Goal: Task Accomplishment & Management: Use online tool/utility

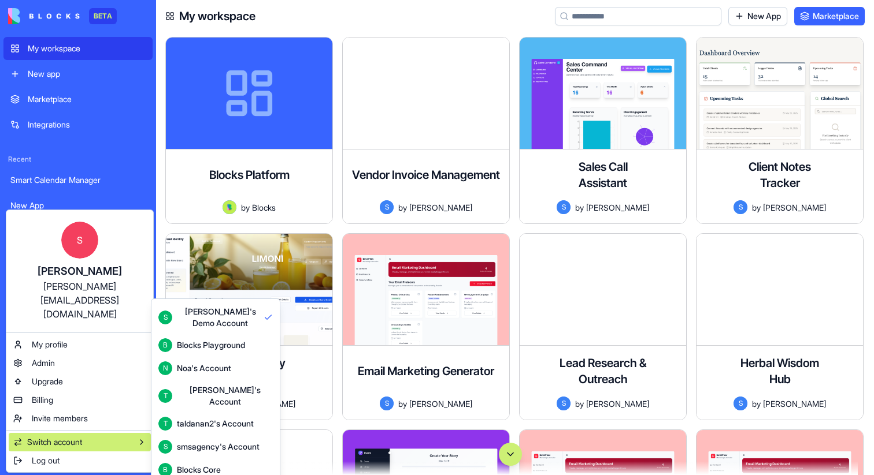
click at [214, 464] on div "Blocks Core" at bounding box center [199, 470] width 44 height 12
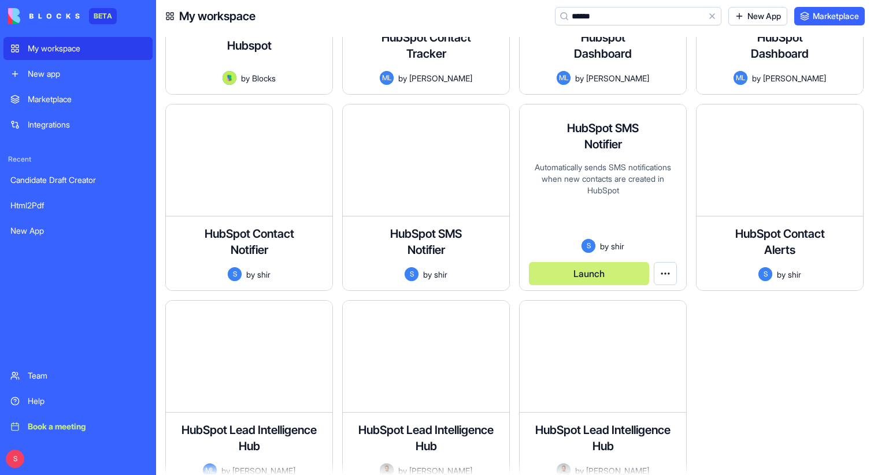
scroll to position [347, 0]
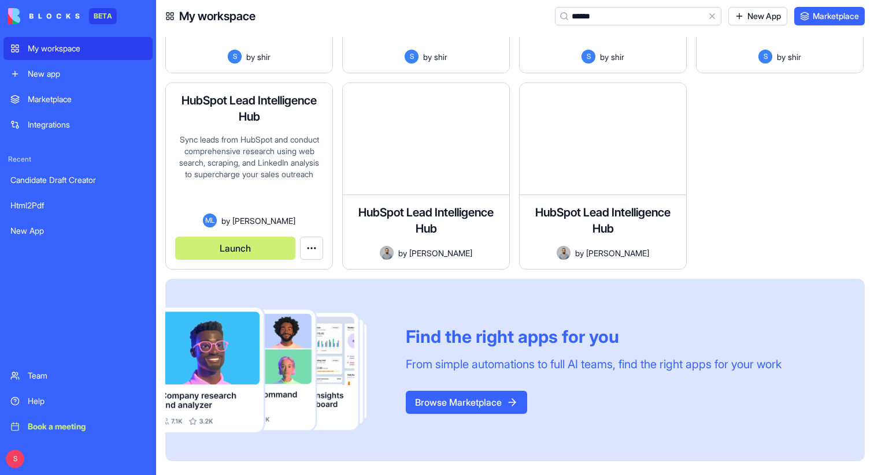
type input "******"
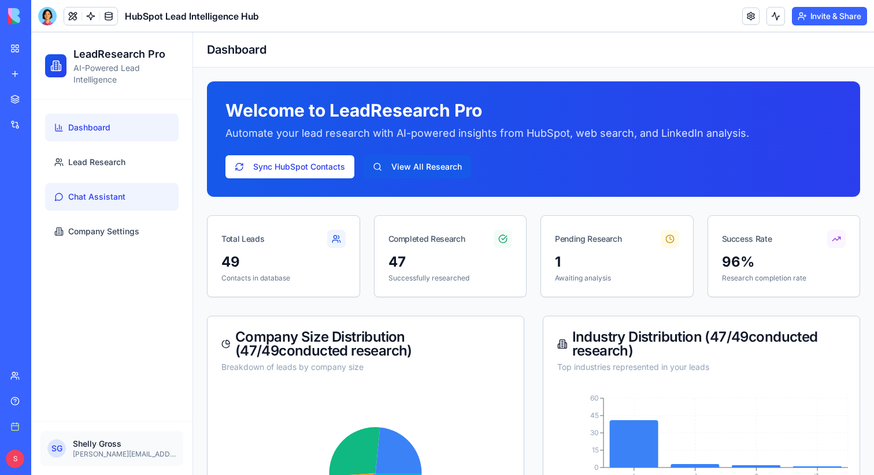
click at [86, 196] on span "Chat Assistant" at bounding box center [96, 197] width 57 height 12
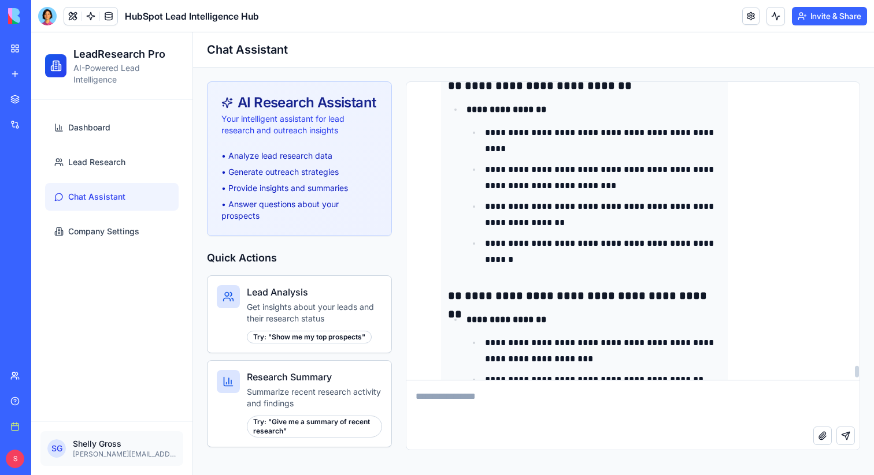
scroll to position [7464, 0]
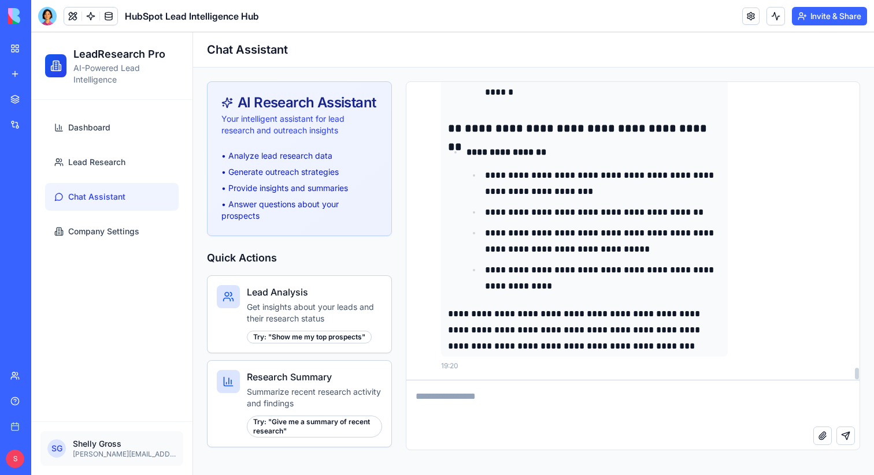
click at [555, 411] on textarea at bounding box center [632, 404] width 453 height 46
click at [826, 17] on button "Invite & Share" at bounding box center [828, 16] width 75 height 18
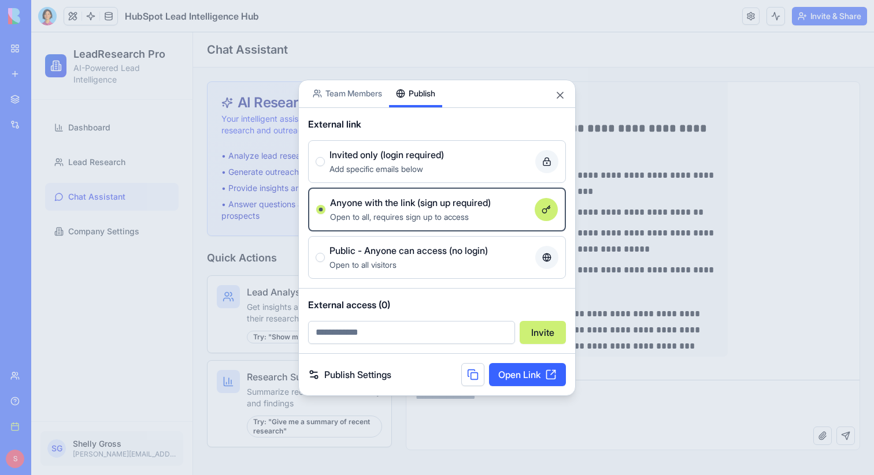
click at [419, 36] on body "BETA My workspace New app Marketplace Integrations Recent Candidate Draft Creat…" at bounding box center [437, 237] width 874 height 475
click at [562, 96] on button "Close" at bounding box center [560, 96] width 12 height 12
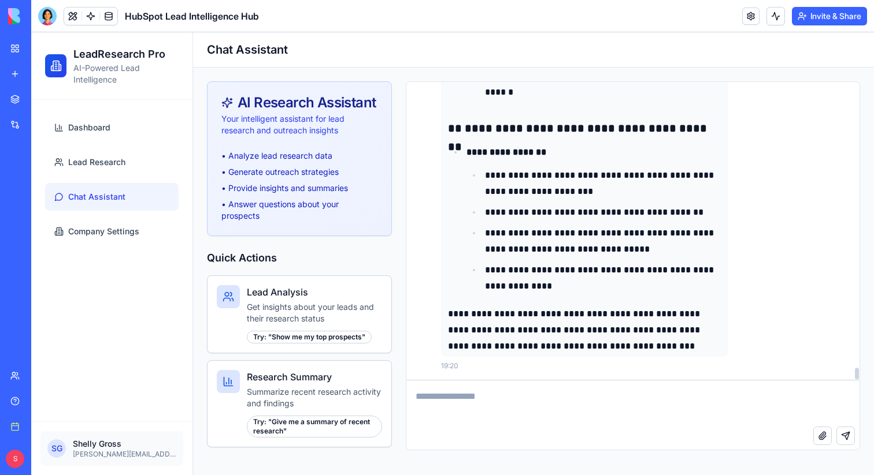
click at [829, 17] on button "Invite & Share" at bounding box center [828, 16] width 75 height 18
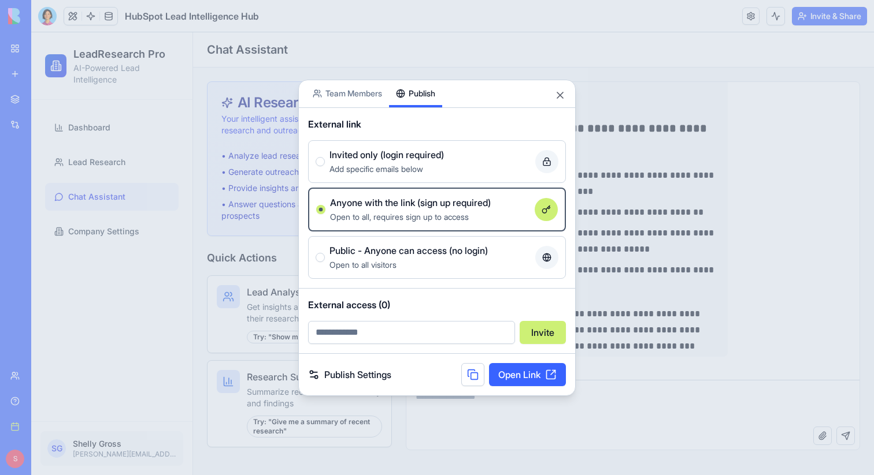
click at [355, 94] on div "Share App Team Members Publish External link Invited only (login required) Add …" at bounding box center [436, 238] width 277 height 317
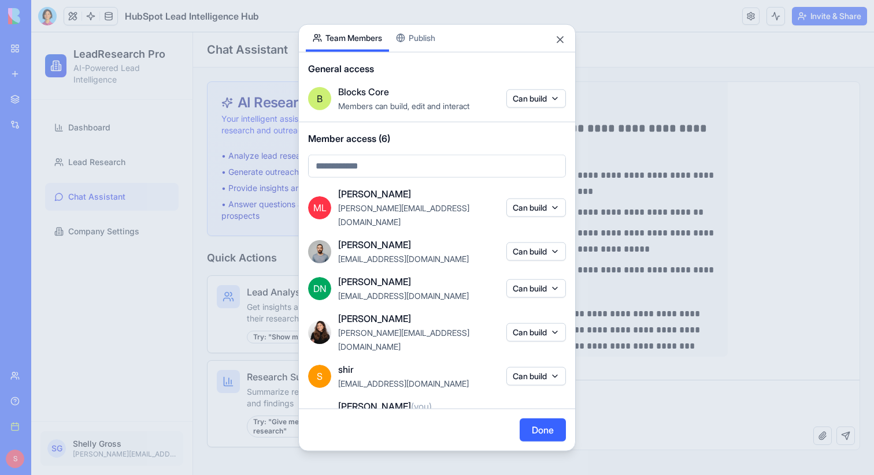
click at [544, 279] on button "Can build" at bounding box center [536, 288] width 60 height 18
click at [463, 267] on div at bounding box center [437, 237] width 874 height 475
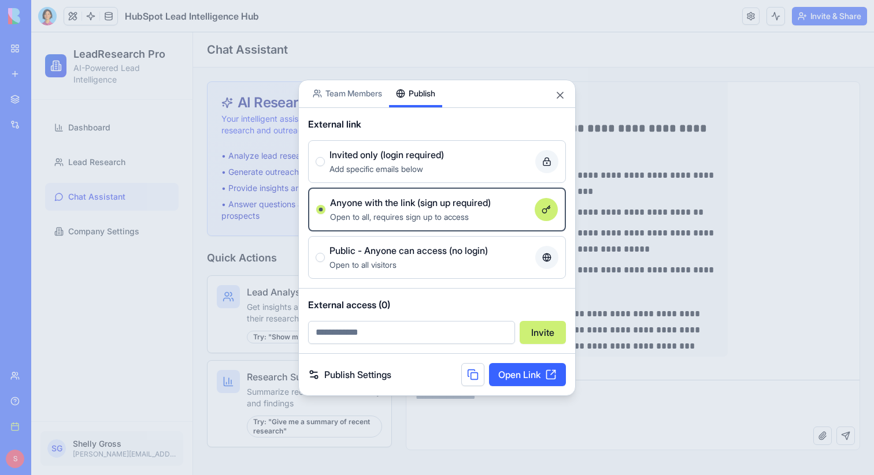
click at [424, 44] on body "BETA My workspace New app Marketplace Integrations Recent Candidate Draft Creat…" at bounding box center [437, 237] width 874 height 475
click at [420, 166] on span "Add specific emails below" at bounding box center [376, 169] width 94 height 10
click at [325, 166] on button "Invited only (login required) Add specific emails below" at bounding box center [319, 161] width 9 height 9
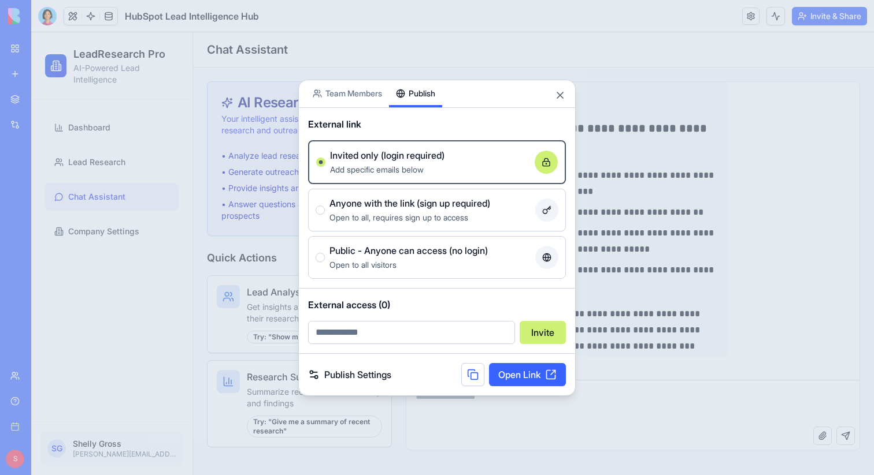
click at [386, 330] on input "email" at bounding box center [411, 332] width 207 height 23
click at [332, 206] on span "Anyone with the link (sign up required)" at bounding box center [409, 203] width 161 height 14
click at [325, 206] on button "Anyone with the link (sign up required) Open to all, requires sign up to access" at bounding box center [319, 210] width 9 height 9
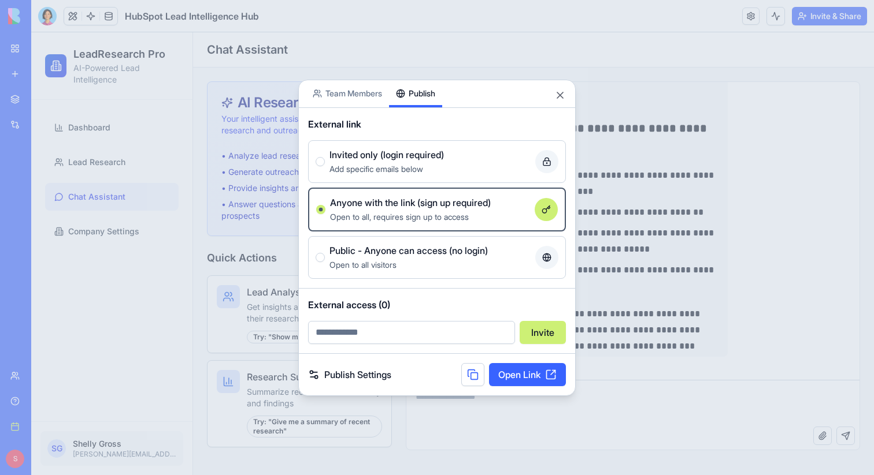
click at [361, 177] on label "Invited only (login required) Add specific emails below" at bounding box center [437, 161] width 258 height 43
click at [325, 166] on button "Invited only (login required) Add specific emails below" at bounding box center [319, 161] width 9 height 9
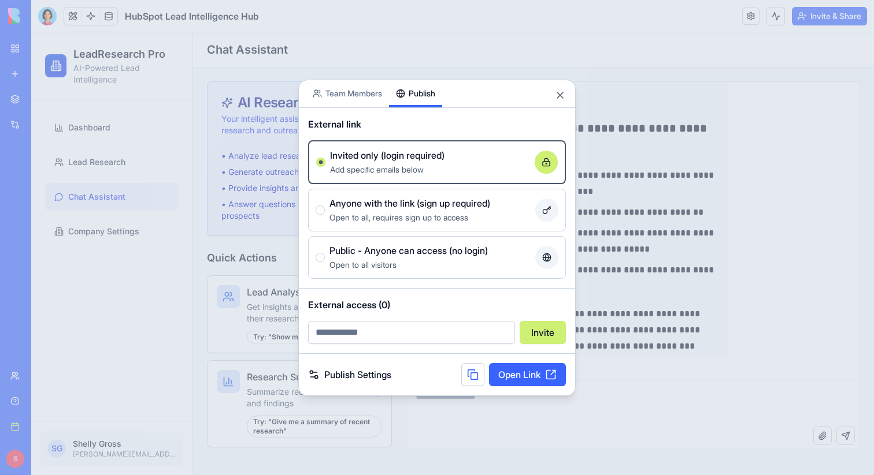
click at [361, 177] on label "Invited only (login required) Add specific emails below" at bounding box center [437, 162] width 258 height 44
click at [325, 167] on button "Invited only (login required) Add specific emails below" at bounding box center [320, 162] width 9 height 9
click at [430, 215] on span "Open to all, requires sign up to access" at bounding box center [398, 218] width 139 height 10
click at [325, 215] on button "Anyone with the link (sign up required) Open to all, requires sign up to access" at bounding box center [319, 210] width 9 height 9
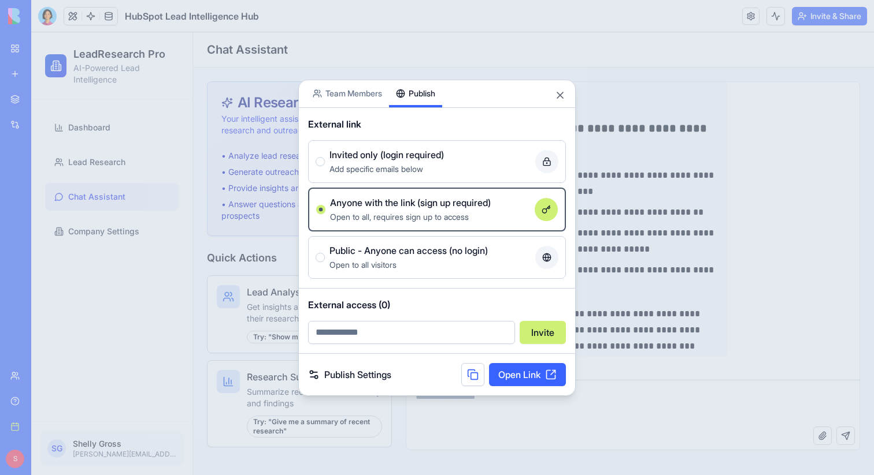
click at [412, 274] on label "Public - Anyone can access (no login) Open to all visitors" at bounding box center [437, 257] width 258 height 43
click at [325, 262] on button "Public - Anyone can access (no login) Open to all visitors" at bounding box center [319, 257] width 9 height 9
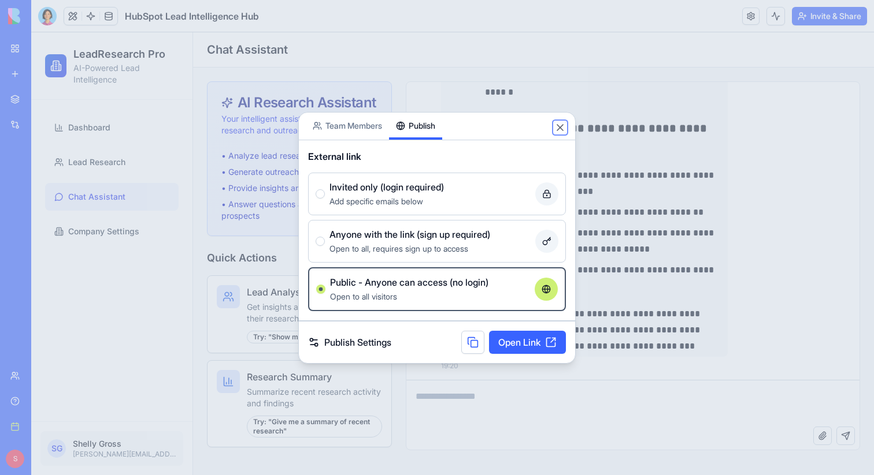
click at [557, 128] on button "Close" at bounding box center [560, 128] width 12 height 12
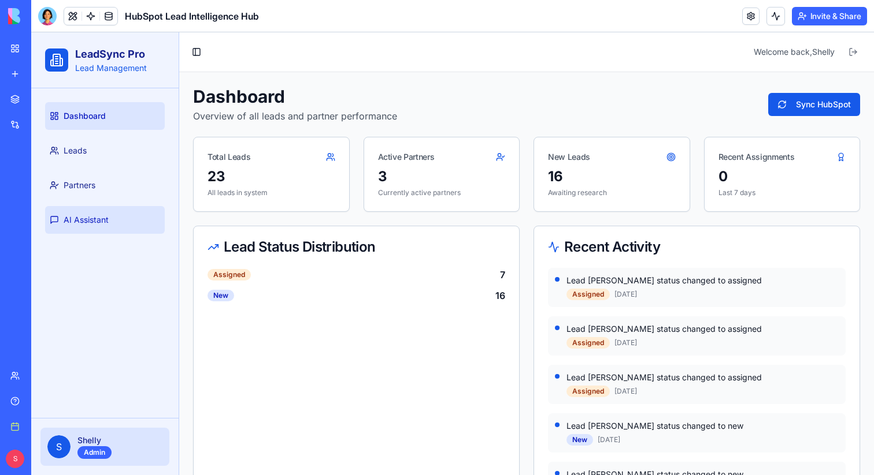
click at [104, 221] on span "AI Assistant" at bounding box center [86, 220] width 45 height 12
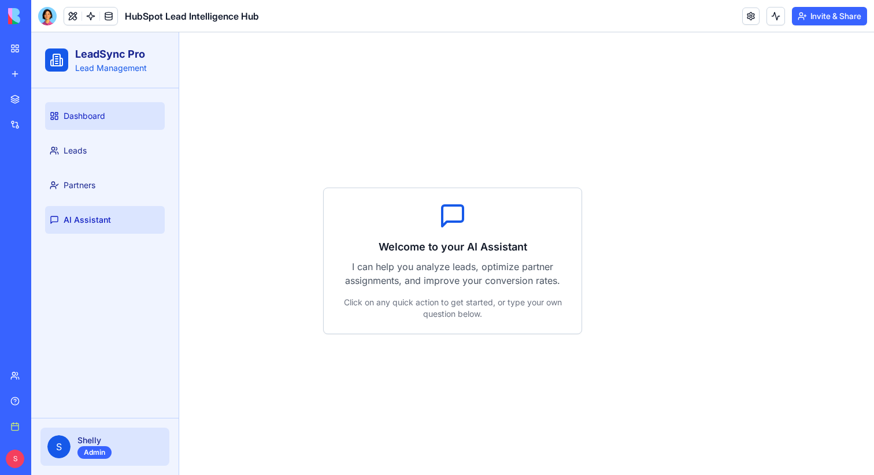
click at [103, 127] on link "Dashboard" at bounding box center [105, 116] width 120 height 28
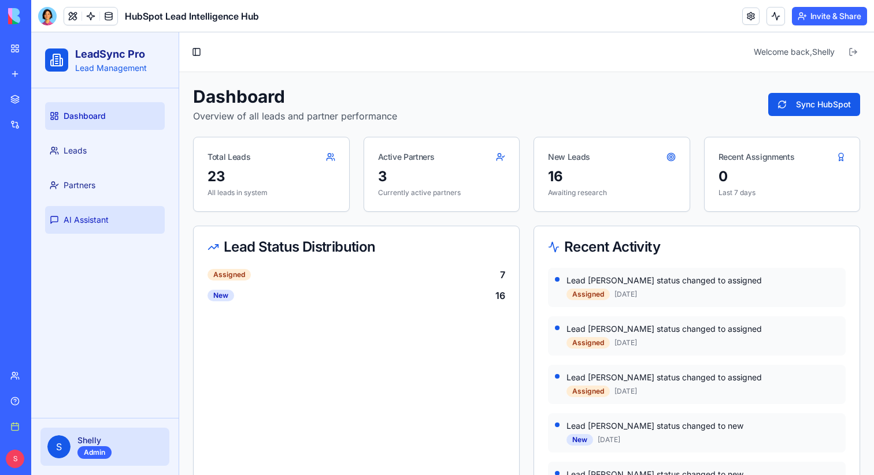
click at [95, 219] on span "AI Assistant" at bounding box center [86, 220] width 45 height 12
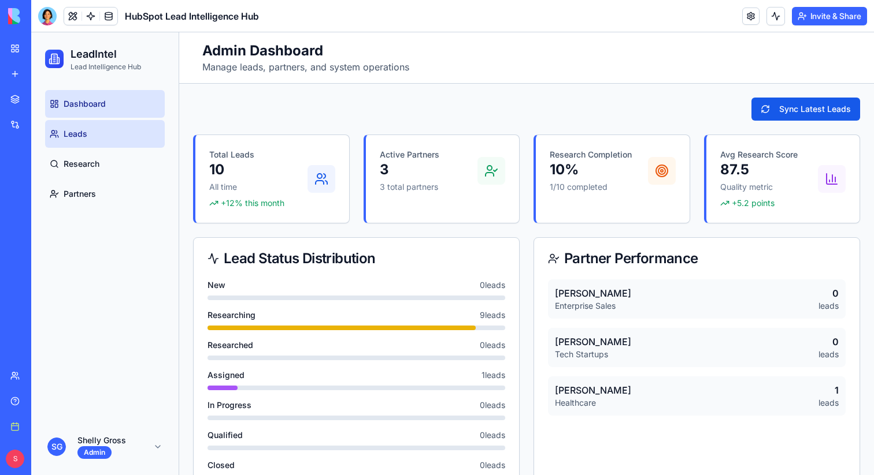
click at [94, 136] on link "Leads" at bounding box center [105, 134] width 120 height 28
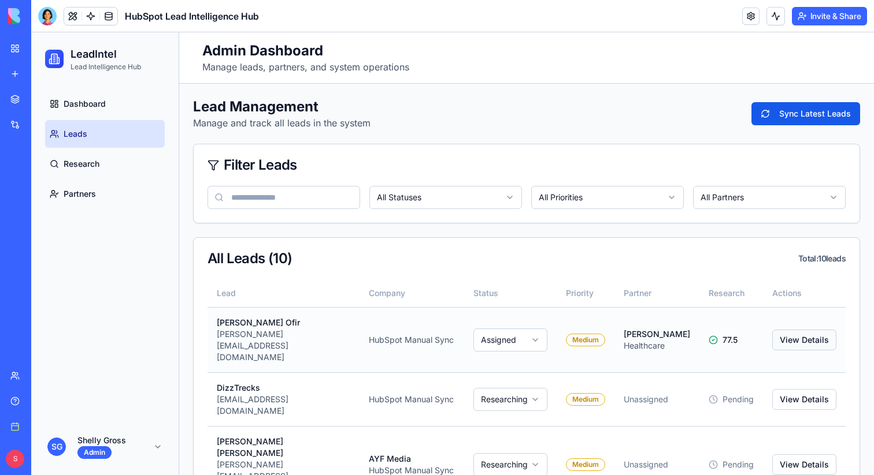
click at [812, 330] on button "View Details" at bounding box center [804, 340] width 64 height 21
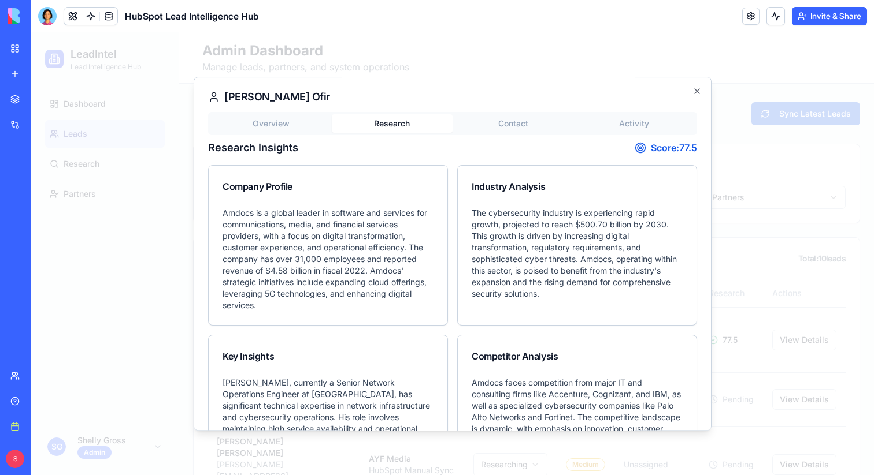
click at [391, 178] on div "Overview Research Contact Activity Research Insights Score: 77.5 Company Profil…" at bounding box center [452, 393] width 489 height 562
click at [692, 88] on icon "button" at bounding box center [696, 91] width 9 height 9
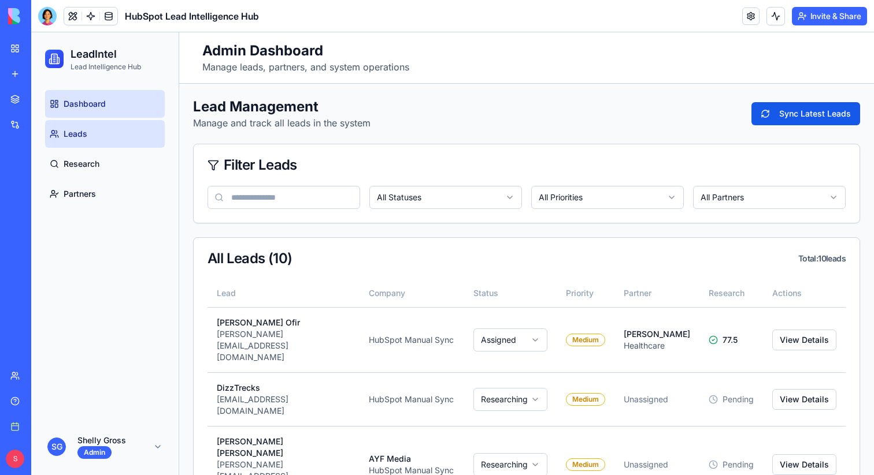
click at [92, 104] on span "Dashboard" at bounding box center [85, 104] width 42 height 12
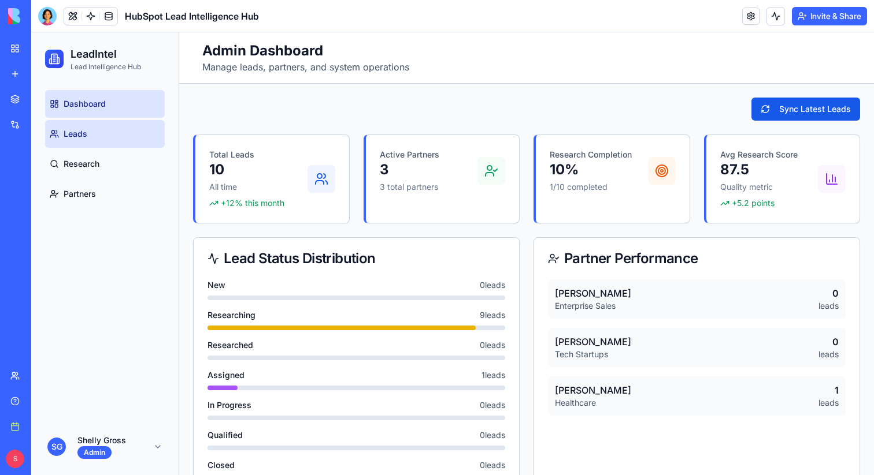
click at [97, 137] on link "Leads" at bounding box center [105, 134] width 120 height 28
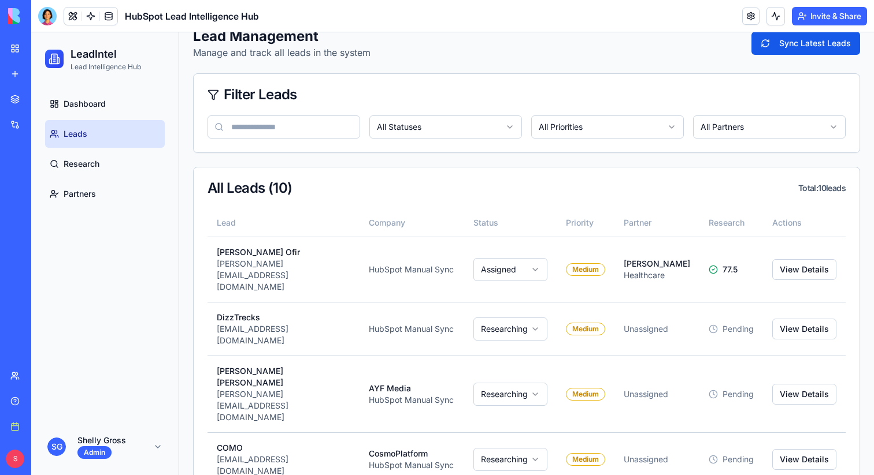
scroll to position [66, 0]
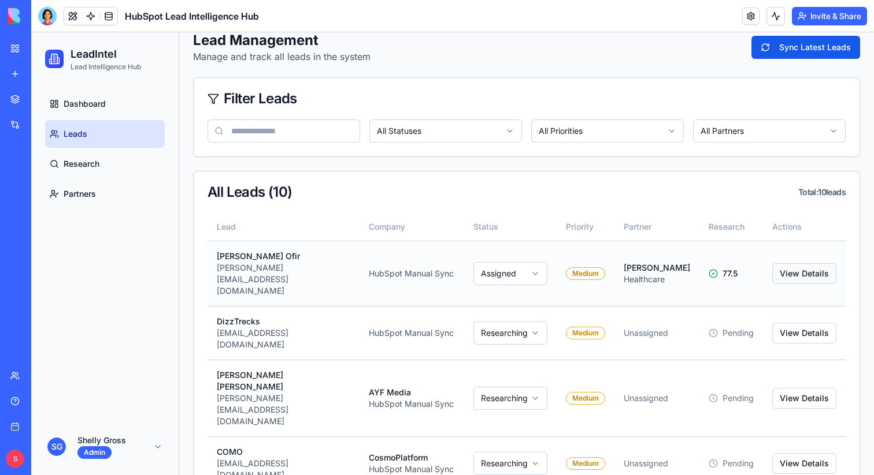
click at [796, 263] on button "View Details" at bounding box center [804, 273] width 64 height 21
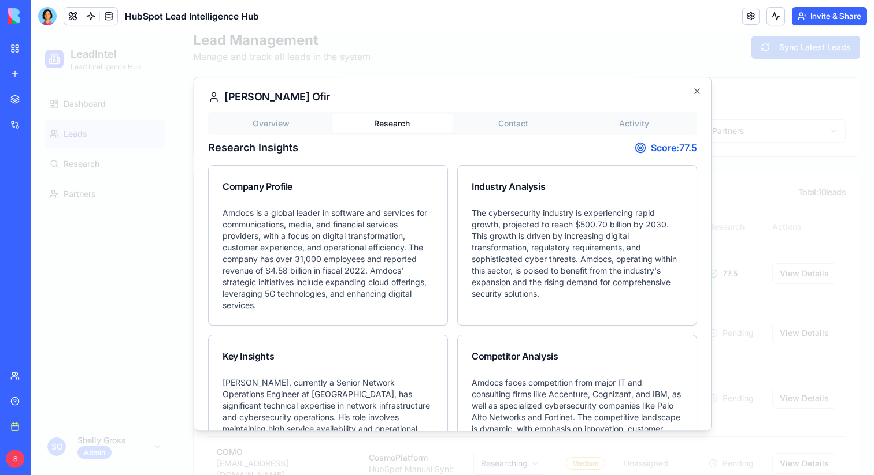
click at [397, 183] on div "Overview Research Contact Activity Research Insights Score: 77.5 Company Profil…" at bounding box center [452, 393] width 489 height 562
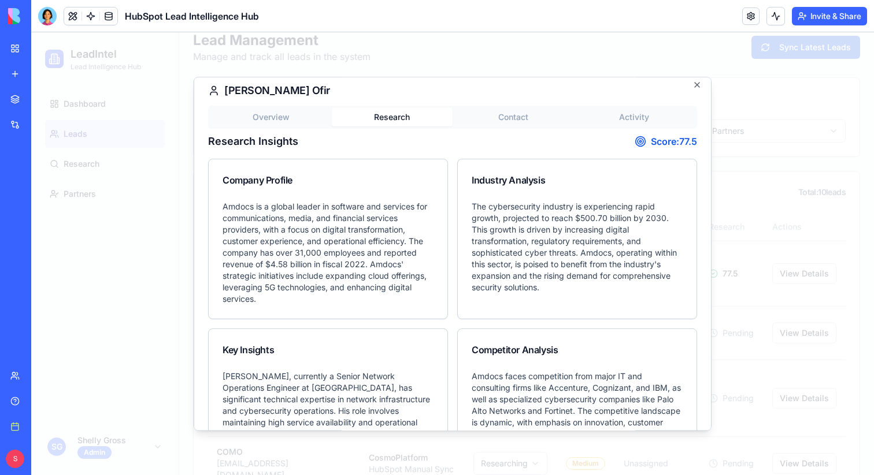
scroll to position [0, 0]
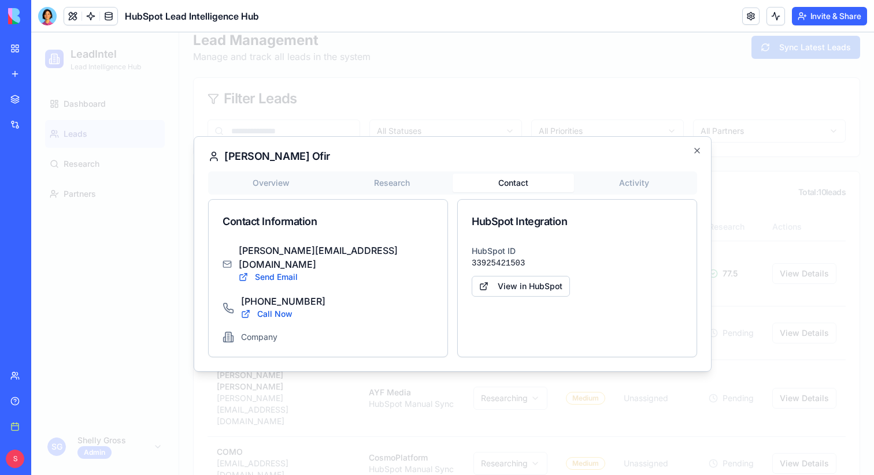
click at [540, 127] on body "LeadIntel Lead Intelligence Hub Dashboard Leads Research Partners S G Shelly Gr…" at bounding box center [452, 415] width 842 height 898
click at [616, 179] on div "Overview Research Contact Activity" at bounding box center [452, 183] width 489 height 23
click at [625, 189] on button "Activity" at bounding box center [634, 183] width 121 height 18
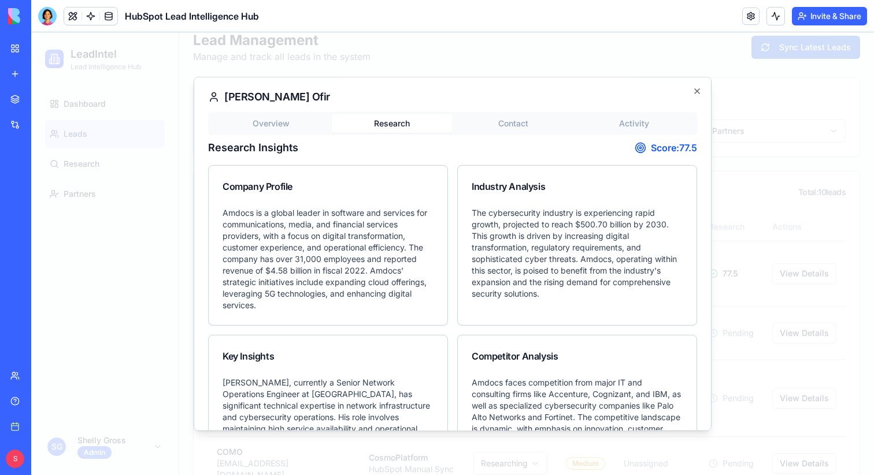
click at [401, 187] on div "Overview Research Contact Activity Research Insights Score: 77.5 Company Profil…" at bounding box center [452, 393] width 489 height 562
click at [699, 90] on icon "button" at bounding box center [696, 91] width 9 height 9
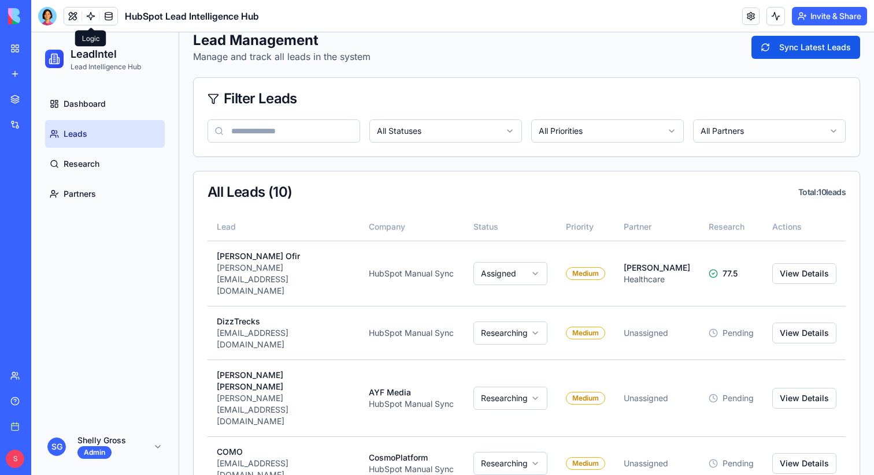
click at [87, 18] on link at bounding box center [90, 16] width 17 height 17
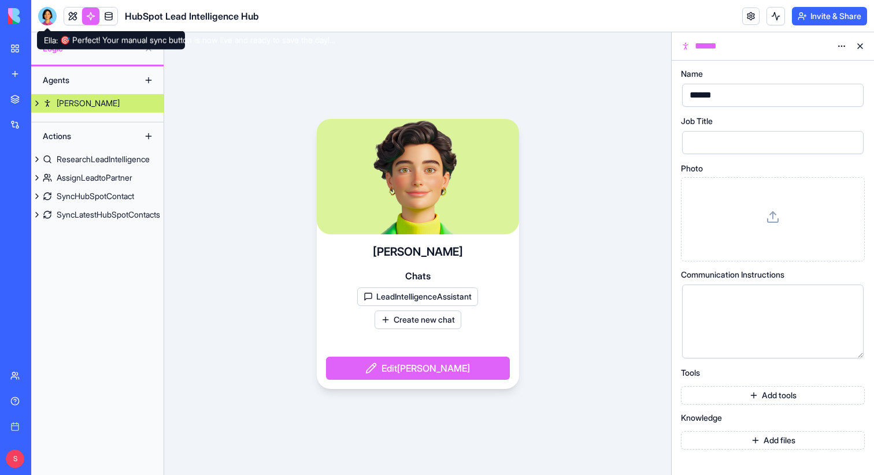
click at [46, 20] on div at bounding box center [47, 16] width 18 height 18
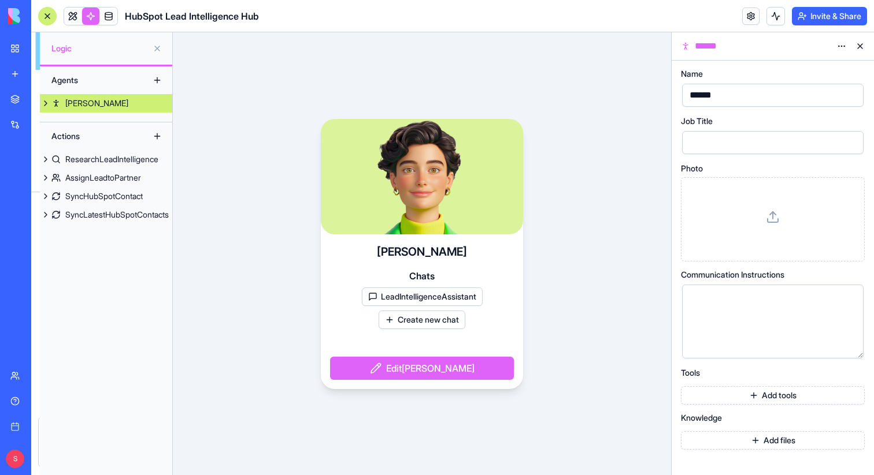
scroll to position [1410, 0]
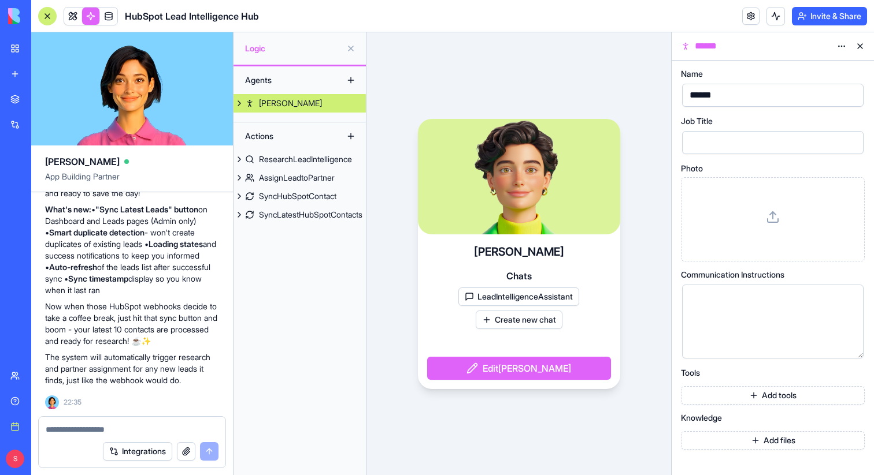
click at [46, 20] on div at bounding box center [47, 16] width 18 height 18
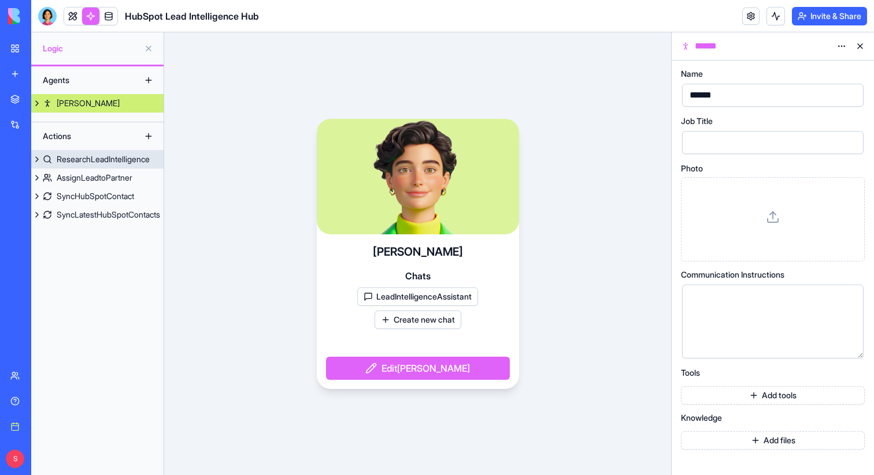
click at [86, 157] on div "ResearchLeadIntelligence" at bounding box center [103, 160] width 93 height 12
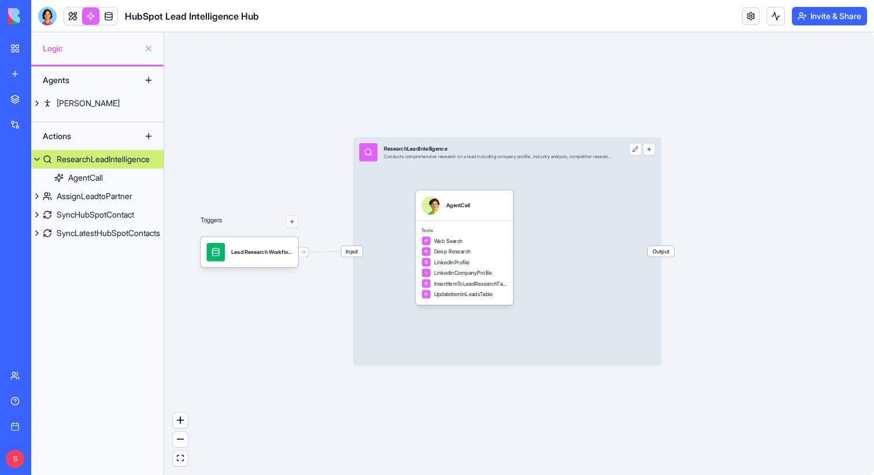
click at [419, 166] on div "Input ResearchLeadIntelligence Conducts comprehensive research on a lead includ…" at bounding box center [485, 152] width 265 height 31
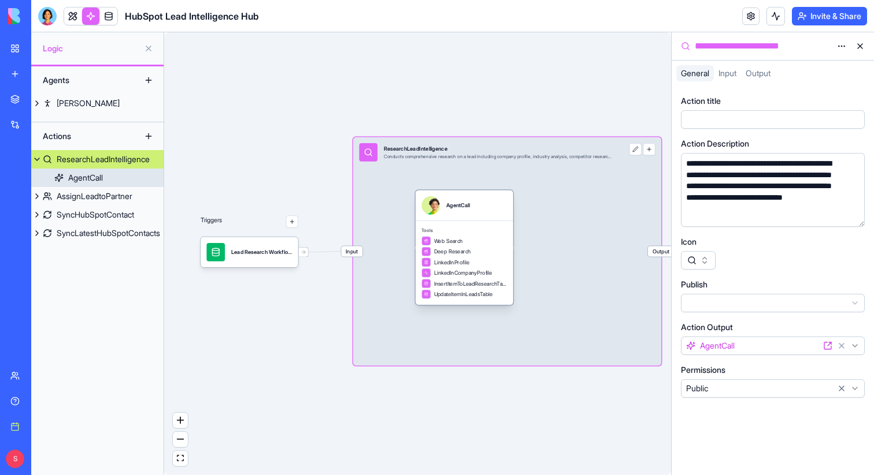
click at [482, 222] on div "Tools Web Search Deep Research LinkedInProfile LinkedInCompanyProfile InsertIte…" at bounding box center [464, 263] width 98 height 84
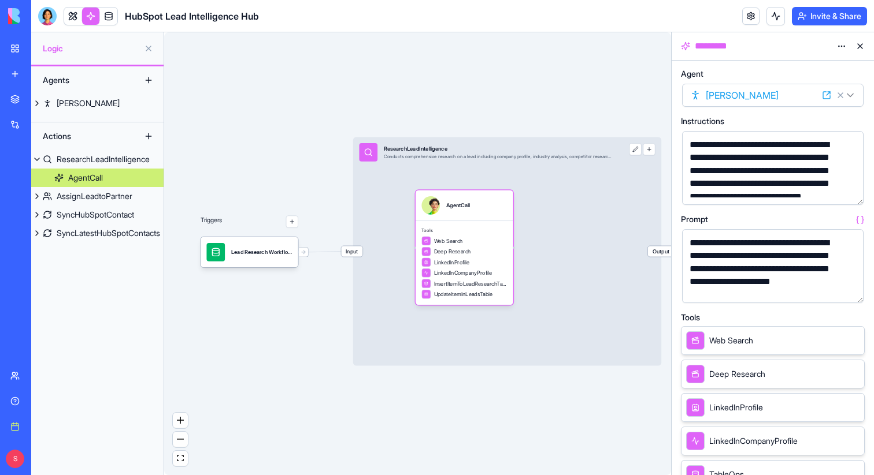
click at [854, 195] on button "button" at bounding box center [851, 193] width 18 height 18
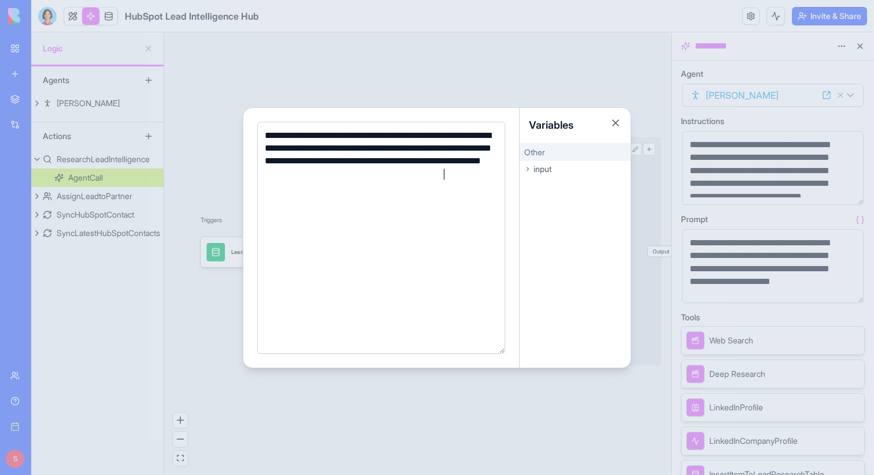
click at [836, 200] on div at bounding box center [437, 237] width 874 height 475
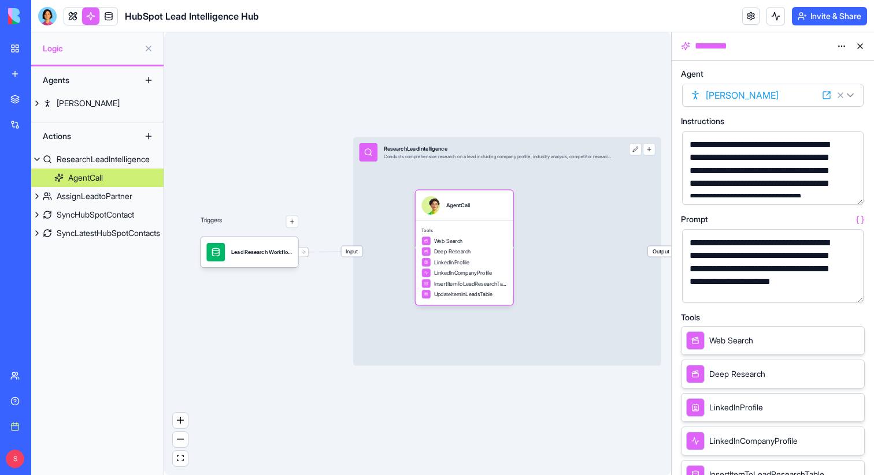
click at [854, 288] on button "button" at bounding box center [851, 292] width 18 height 18
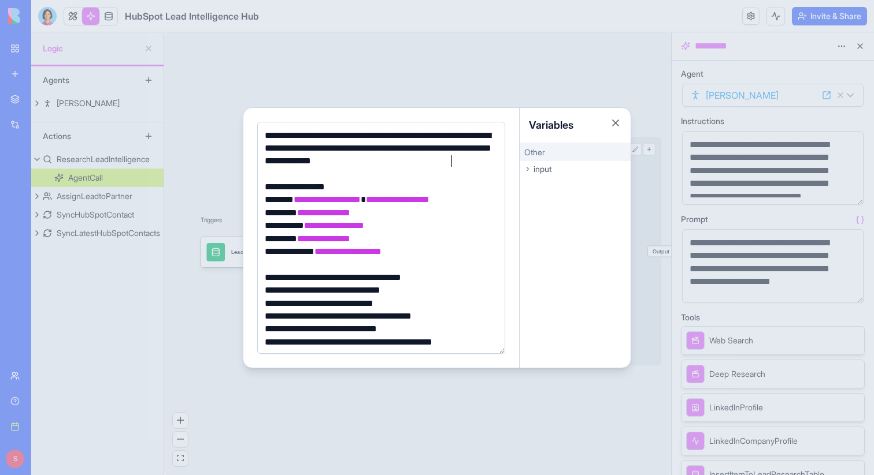
click at [468, 166] on div "**********" at bounding box center [379, 148] width 236 height 39
click at [615, 122] on button "Close" at bounding box center [615, 123] width 12 height 12
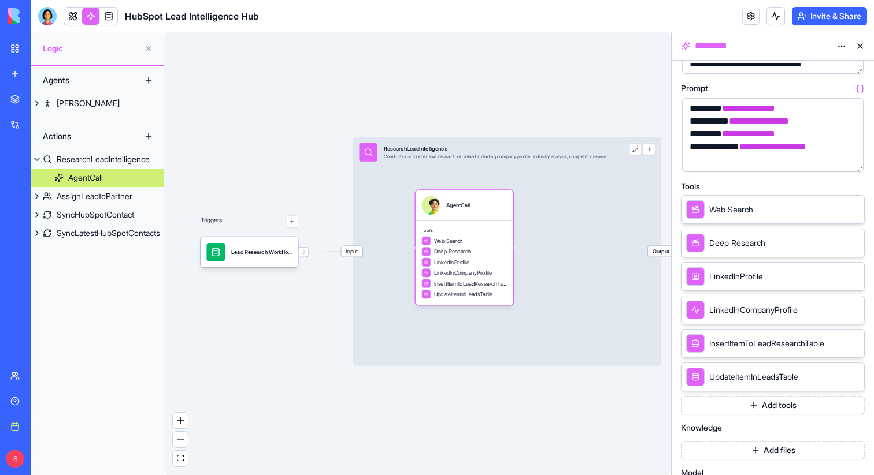
scroll to position [130, 0]
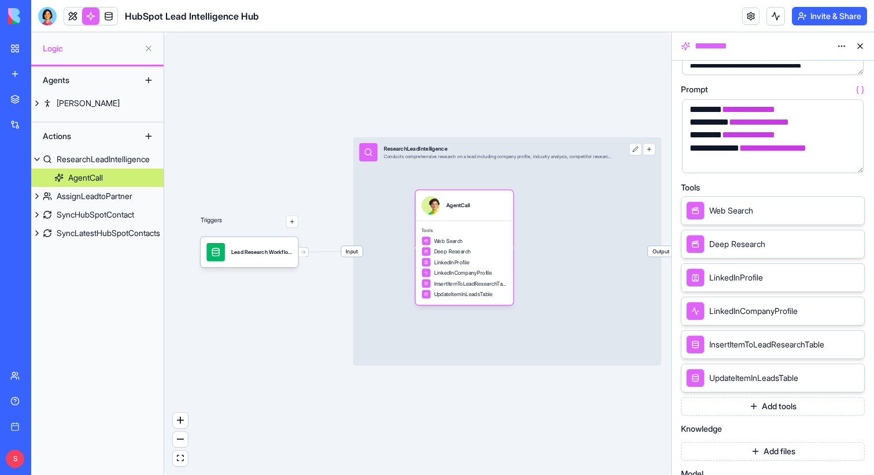
click at [772, 410] on button "Add tools" at bounding box center [773, 406] width 184 height 18
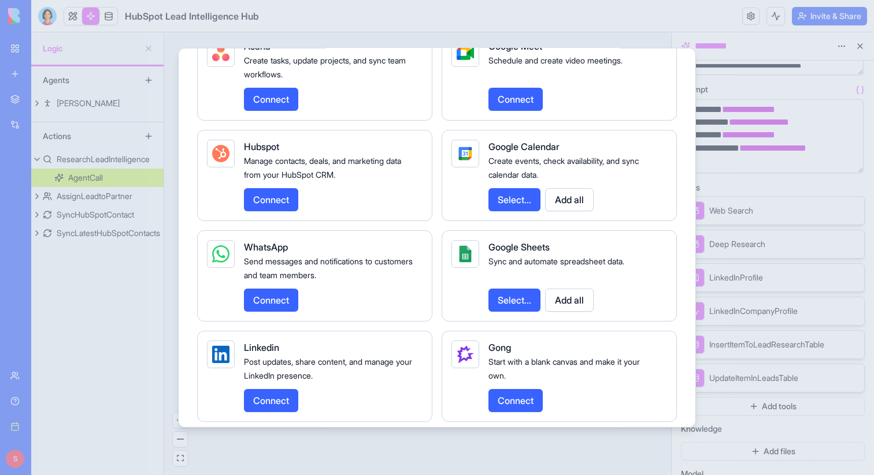
scroll to position [1831, 0]
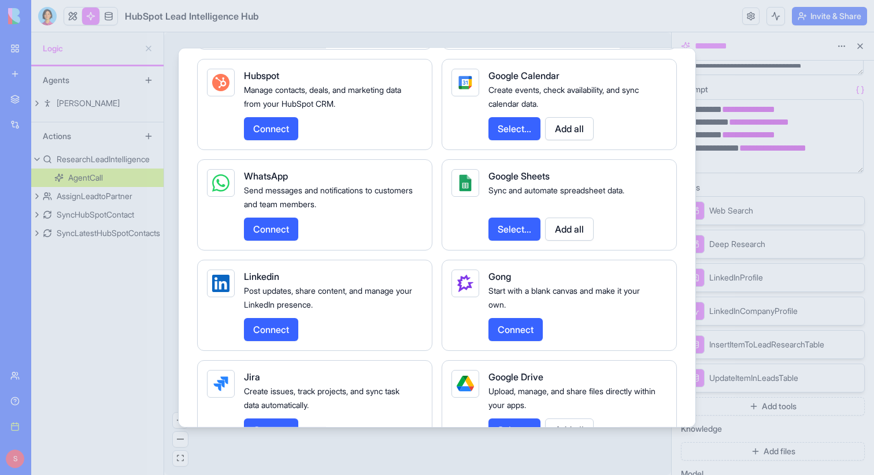
click at [577, 20] on div at bounding box center [437, 237] width 874 height 475
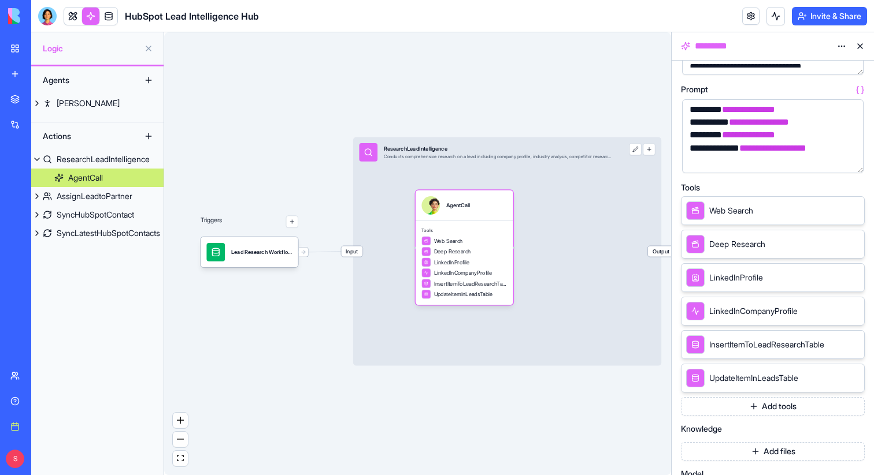
click at [857, 49] on button at bounding box center [859, 46] width 18 height 18
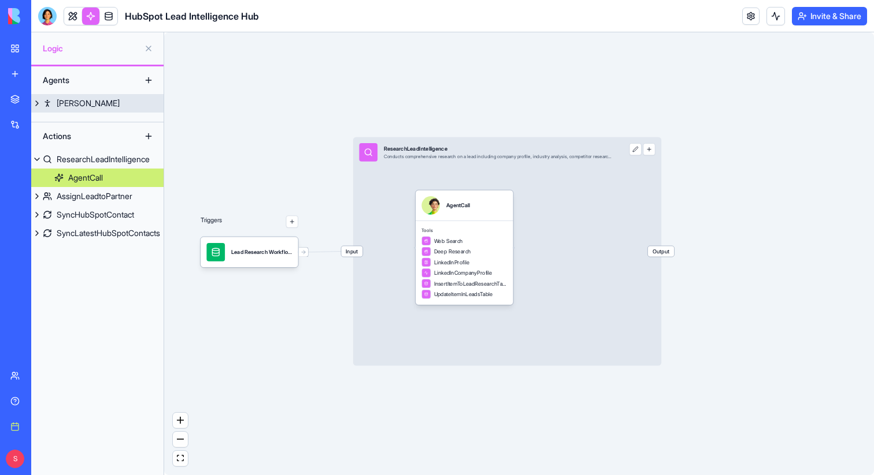
click at [92, 103] on link "[PERSON_NAME]" at bounding box center [97, 103] width 132 height 18
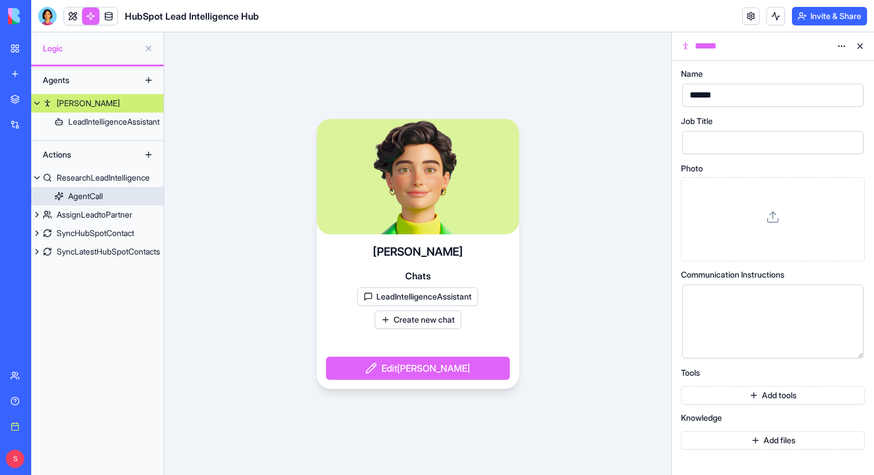
click at [717, 296] on div at bounding box center [763, 298] width 154 height 13
click at [759, 397] on button "Add tools" at bounding box center [773, 395] width 184 height 18
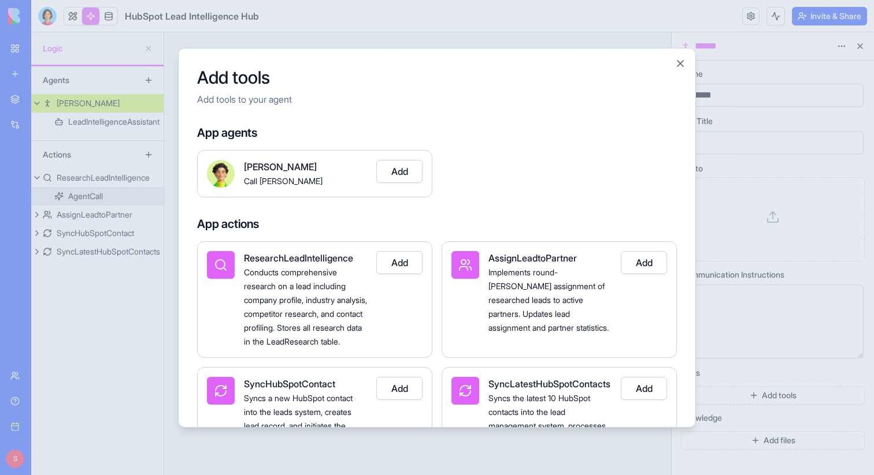
click at [759, 369] on div at bounding box center [437, 237] width 874 height 475
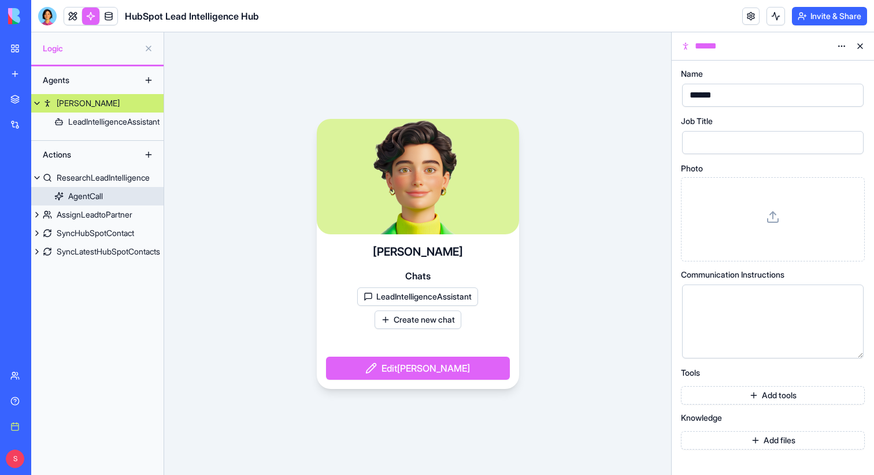
click at [428, 322] on button "Create new chat" at bounding box center [417, 320] width 87 height 18
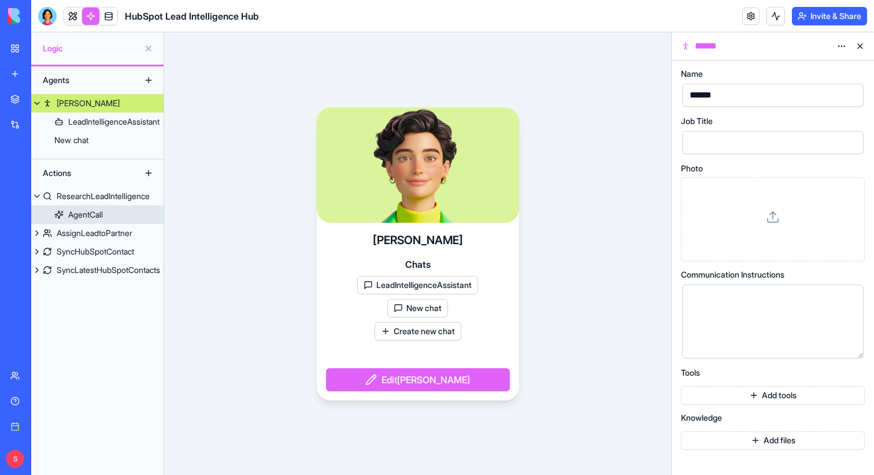
click at [420, 311] on button "New chat" at bounding box center [417, 308] width 61 height 18
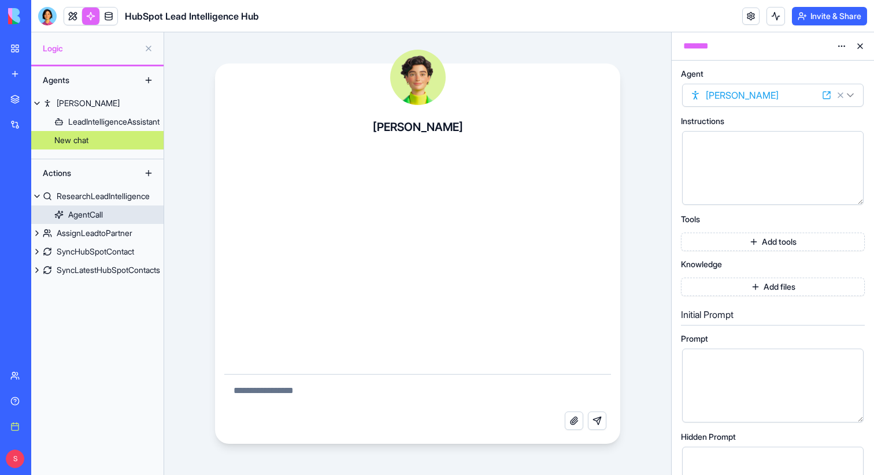
click at [339, 403] on textarea at bounding box center [417, 393] width 387 height 37
type textarea "**********"
click at [700, 157] on div at bounding box center [763, 168] width 154 height 59
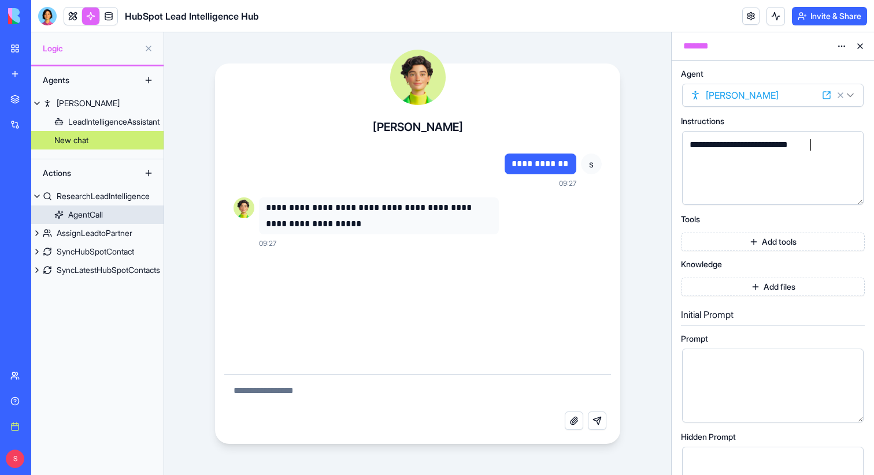
click at [477, 400] on textarea at bounding box center [417, 393] width 387 height 37
type textarea "*"
type textarea "**********"
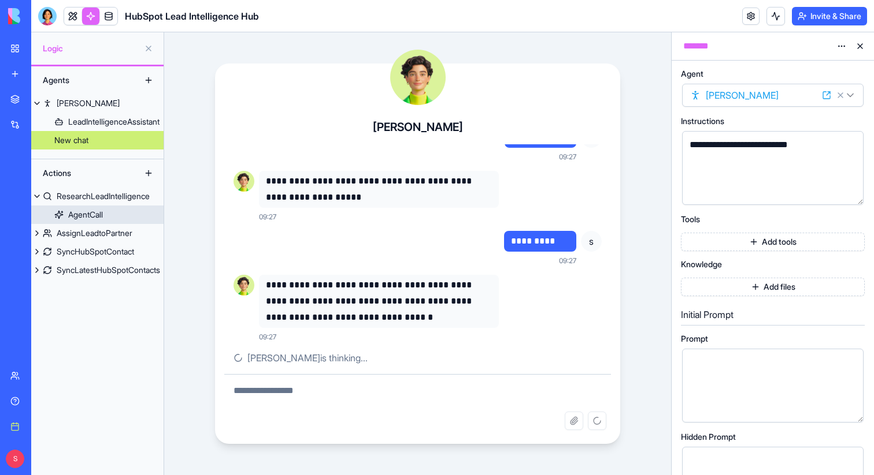
scroll to position [3, 0]
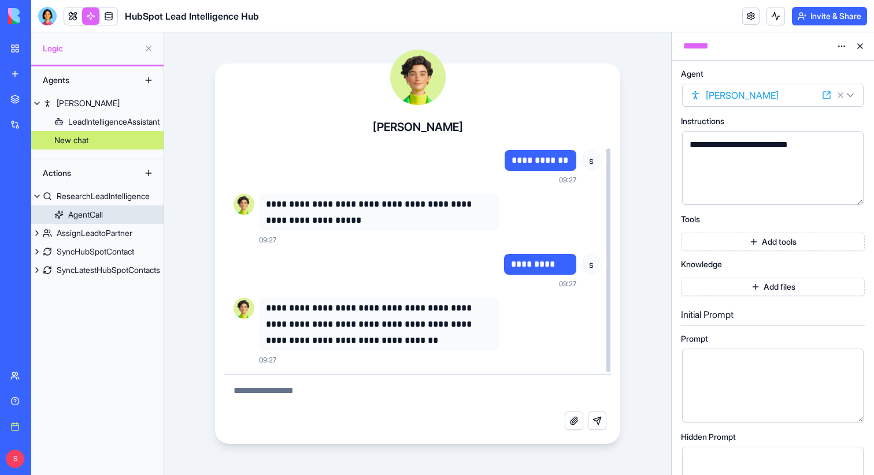
click at [369, 393] on textarea at bounding box center [417, 393] width 387 height 37
type textarea "**********"
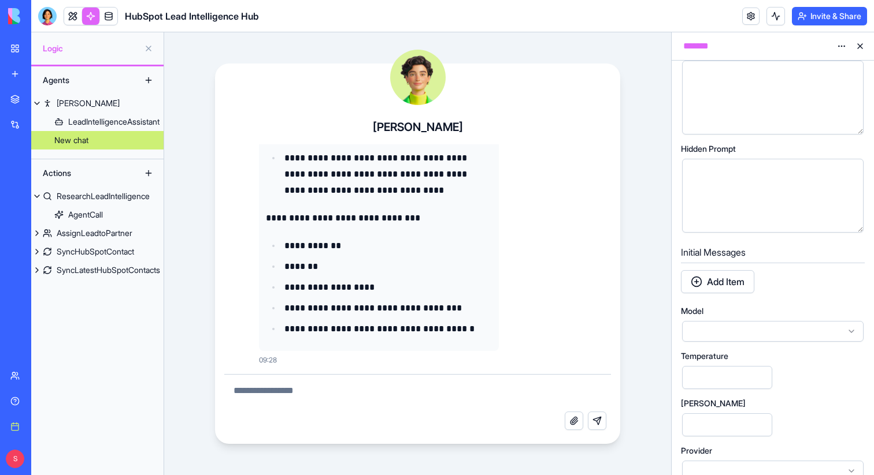
scroll to position [46, 0]
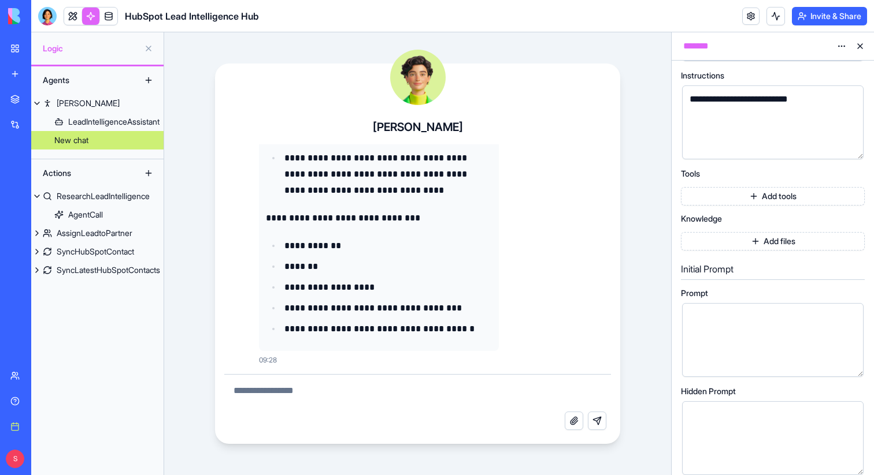
click at [760, 199] on button "Add tools" at bounding box center [773, 196] width 184 height 18
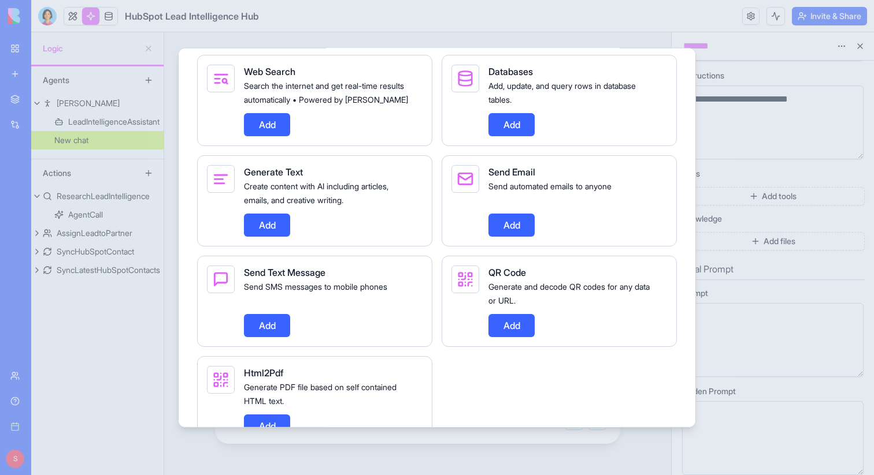
scroll to position [995, 0]
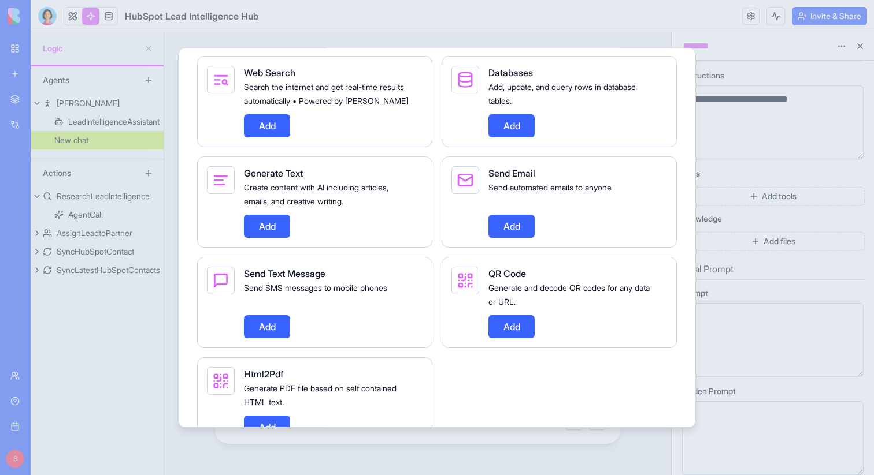
click at [512, 237] on button "Add" at bounding box center [511, 225] width 46 height 23
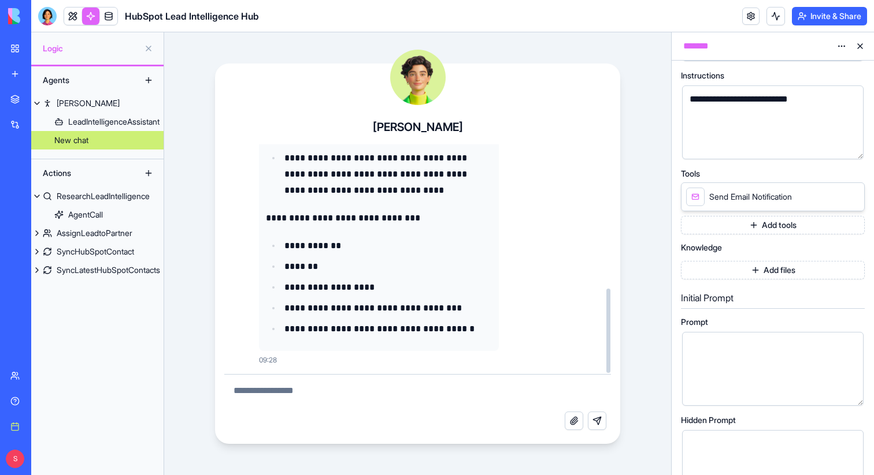
click at [340, 398] on textarea at bounding box center [417, 393] width 387 height 37
type textarea "*"
type textarea "**********"
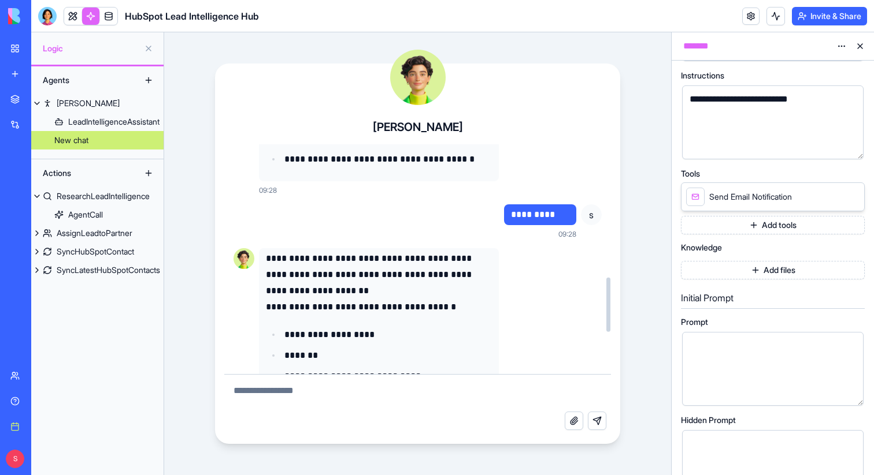
scroll to position [736, 0]
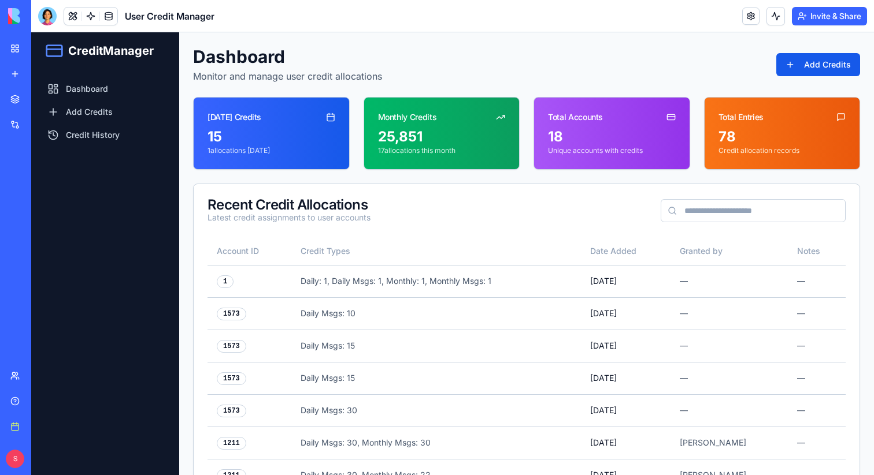
click at [43, 51] on div "My workspace" at bounding box center [35, 49] width 15 height 12
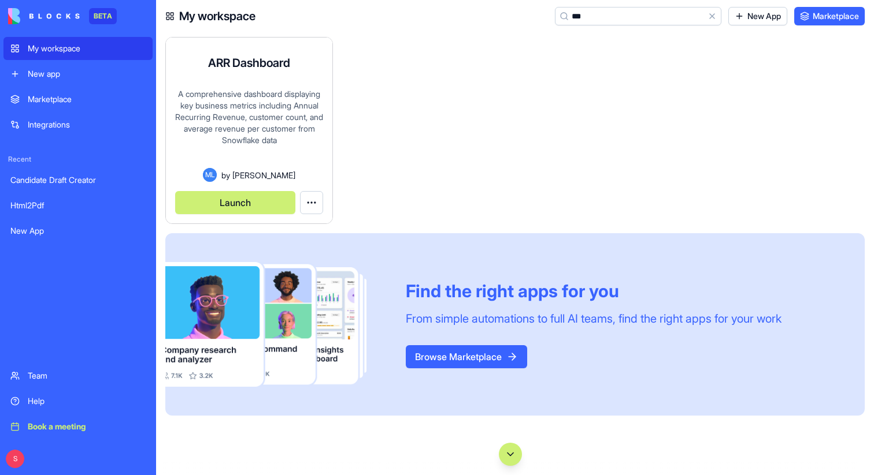
type input "***"
click at [252, 203] on button "Launch" at bounding box center [235, 202] width 120 height 23
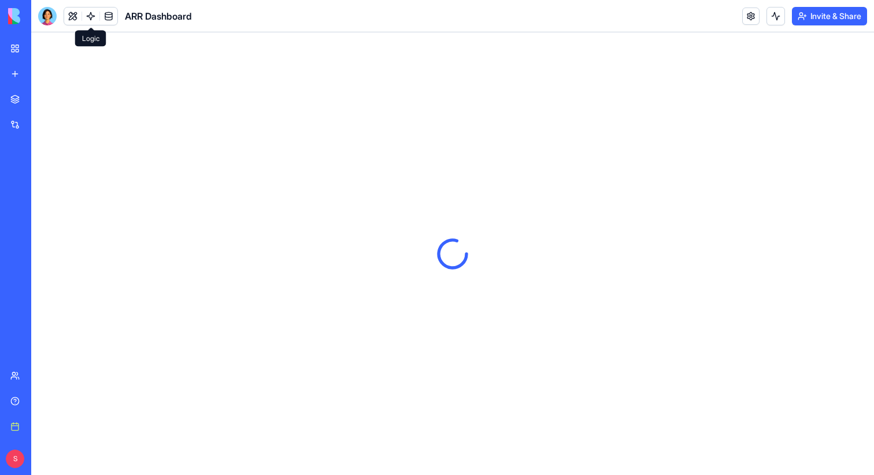
click at [91, 12] on link at bounding box center [90, 16] width 17 height 17
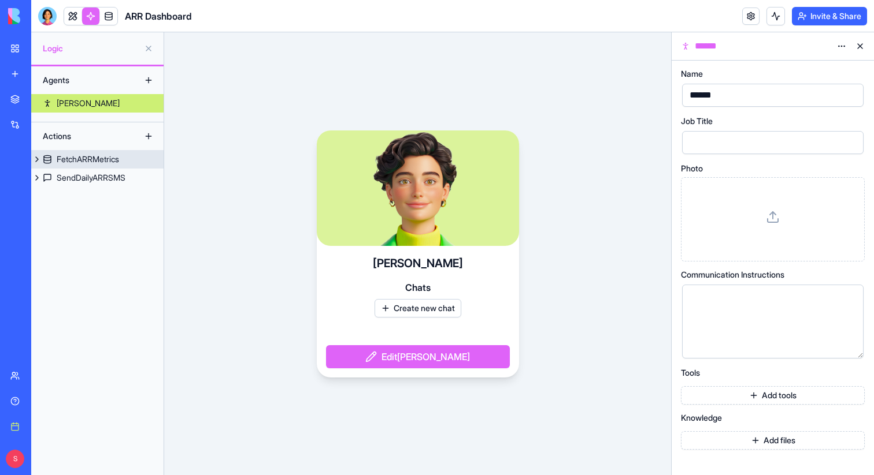
click at [78, 155] on div "FetchARRMetrics" at bounding box center [88, 160] width 62 height 12
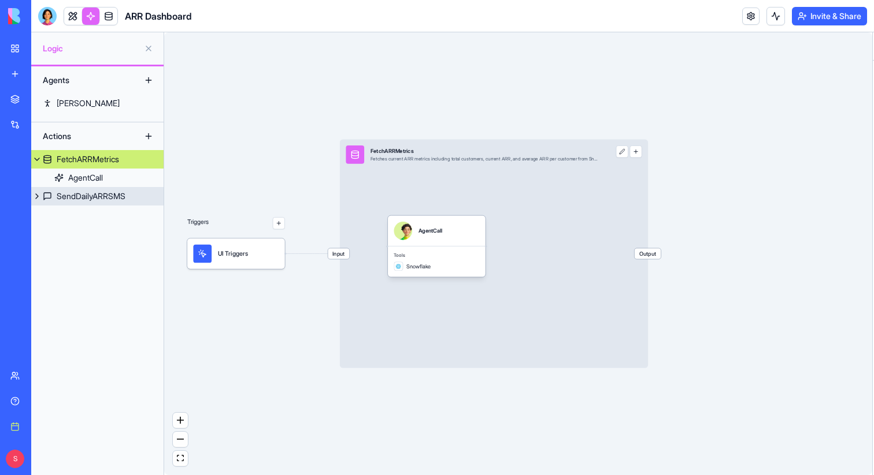
click at [76, 200] on div "SendDailyARRSMS" at bounding box center [91, 197] width 69 height 12
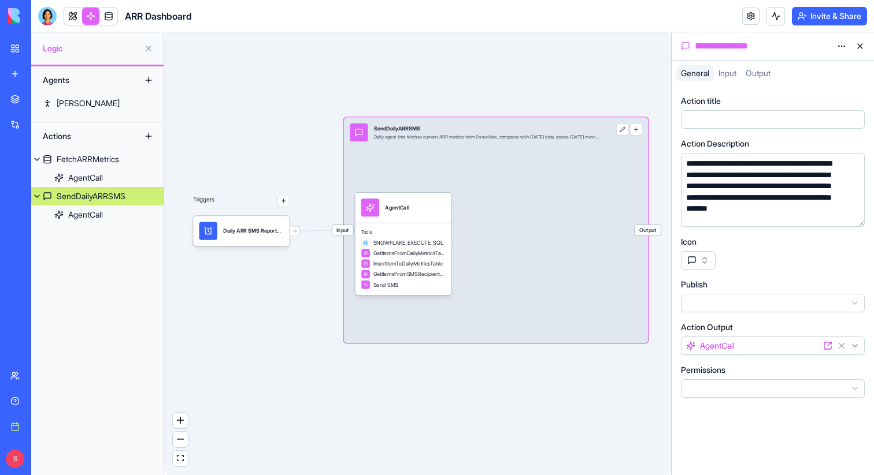
click at [854, 218] on button "button" at bounding box center [852, 215] width 18 height 18
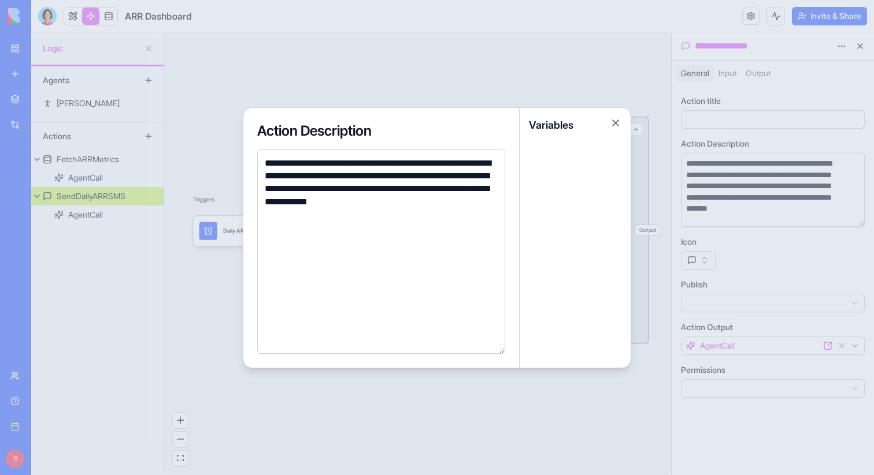
click at [609, 129] on div "Variables" at bounding box center [574, 125] width 111 height 35
click at [614, 125] on button "Close" at bounding box center [615, 123] width 12 height 12
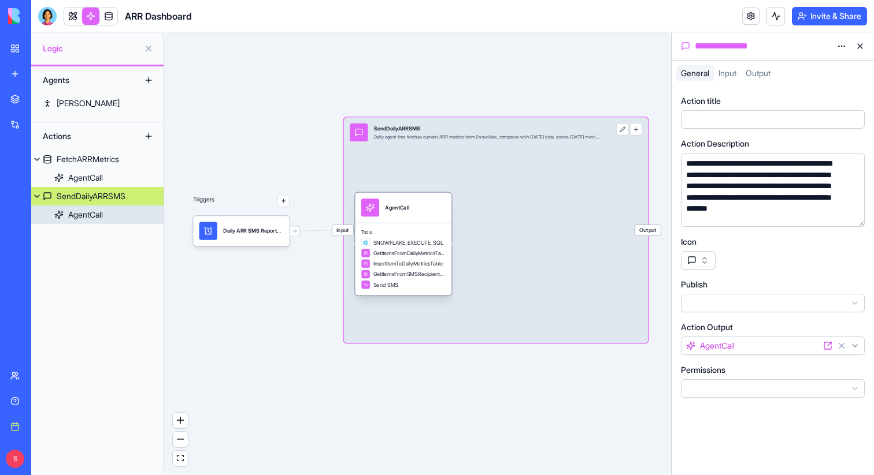
click at [407, 205] on div "AgentCall" at bounding box center [397, 208] width 24 height 8
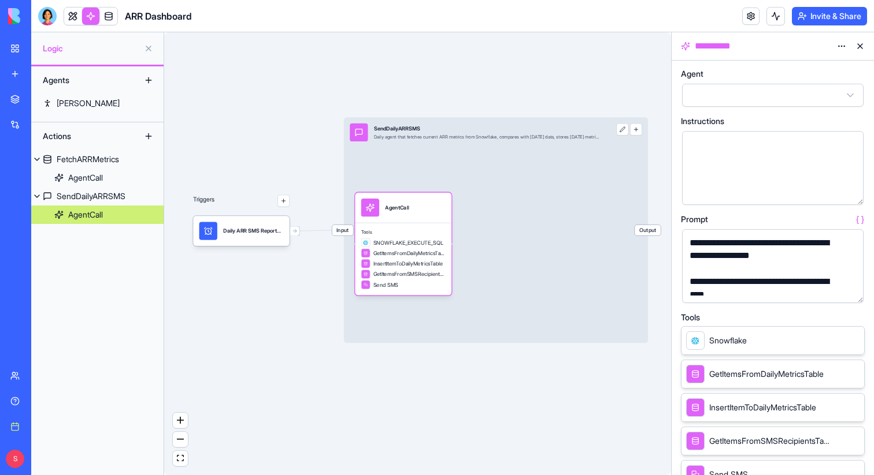
click at [849, 292] on button "button" at bounding box center [851, 292] width 18 height 18
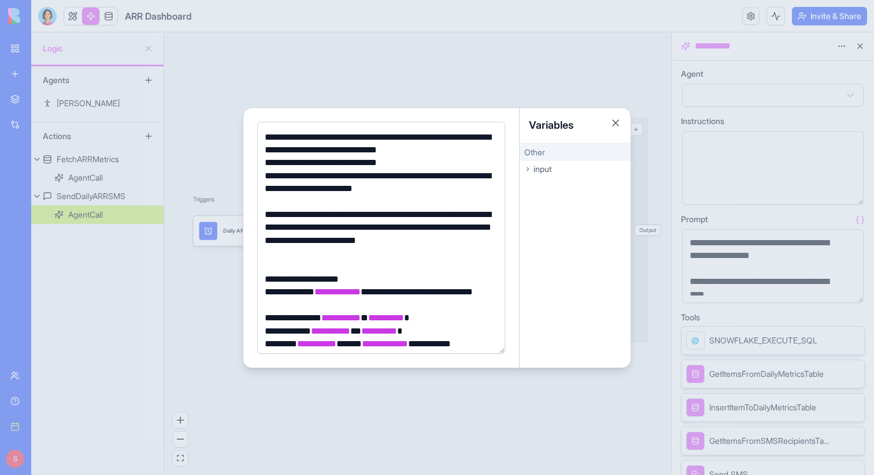
scroll to position [184, 0]
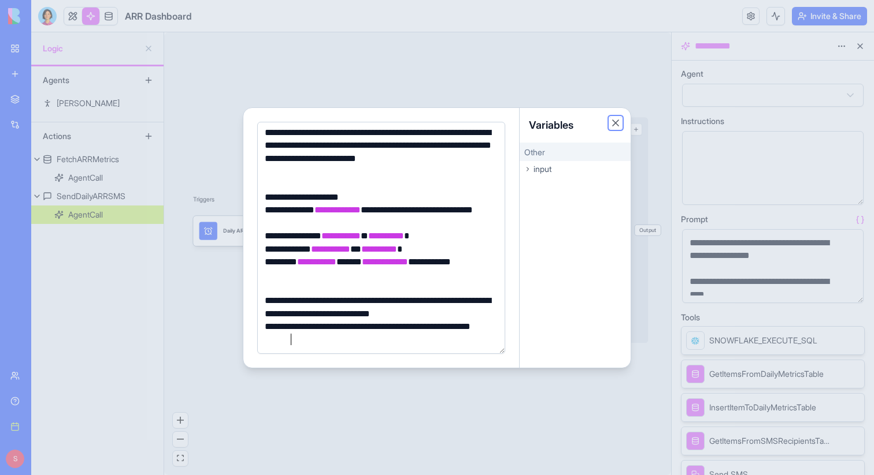
click at [616, 120] on button "Close" at bounding box center [615, 123] width 12 height 12
